Goal: Use online tool/utility

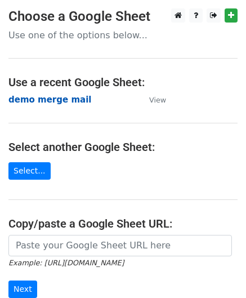
click at [41, 98] on strong "demo merge mail" at bounding box center [49, 100] width 83 height 10
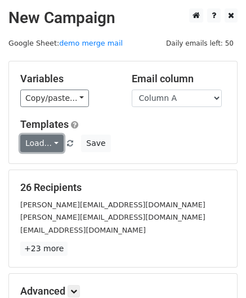
click at [45, 146] on link "Load..." at bounding box center [41, 143] width 43 height 17
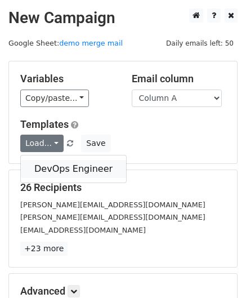
click at [48, 160] on link "DevOps Engineer" at bounding box center [73, 169] width 105 height 18
